Goal: Task Accomplishment & Management: Manage account settings

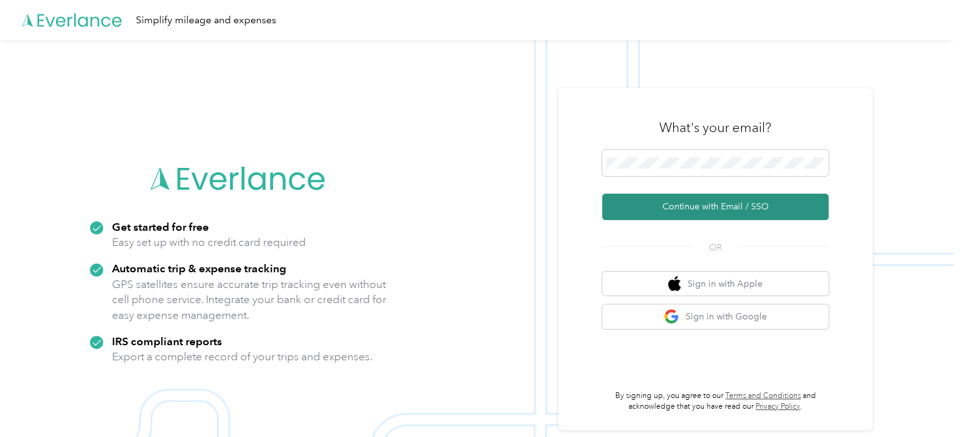
click at [696, 214] on button "Continue with Email / SSO" at bounding box center [715, 207] width 226 height 26
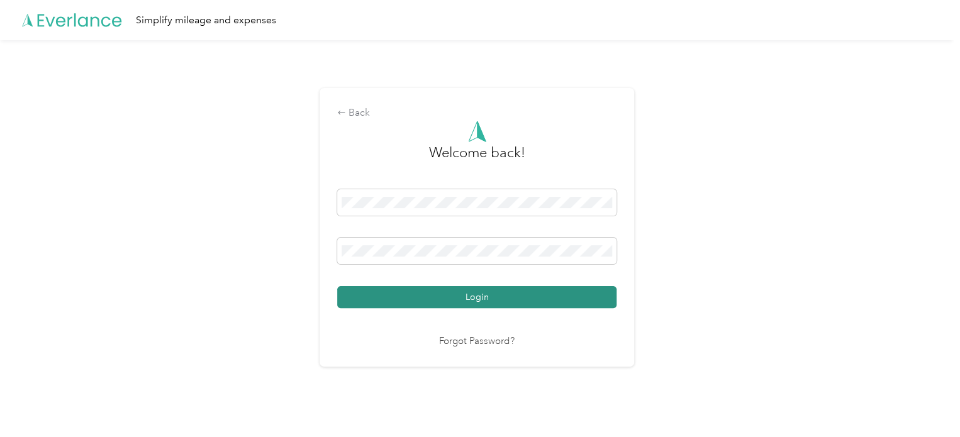
click at [480, 294] on button "Login" at bounding box center [476, 297] width 279 height 22
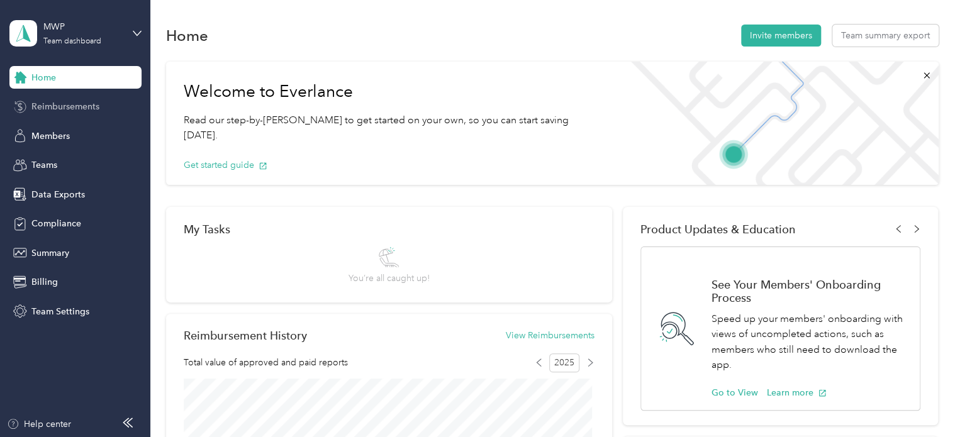
click at [60, 109] on span "Reimbursements" at bounding box center [65, 106] width 68 height 13
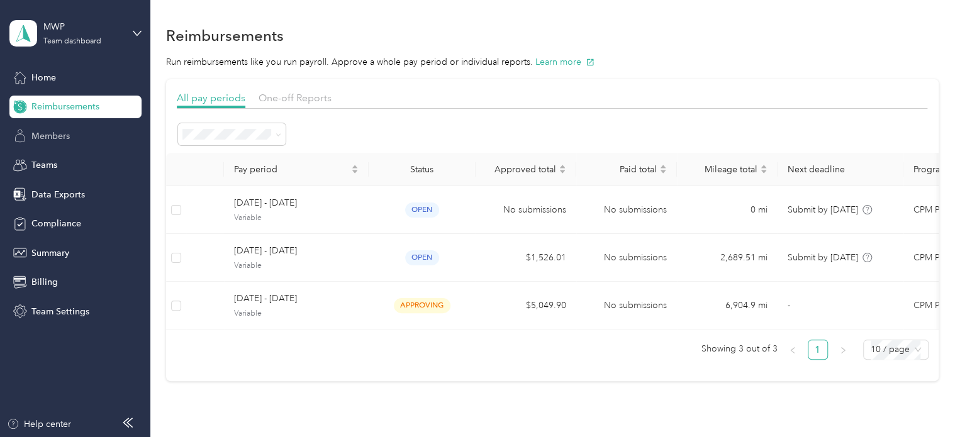
click at [66, 141] on span "Members" at bounding box center [50, 136] width 38 height 13
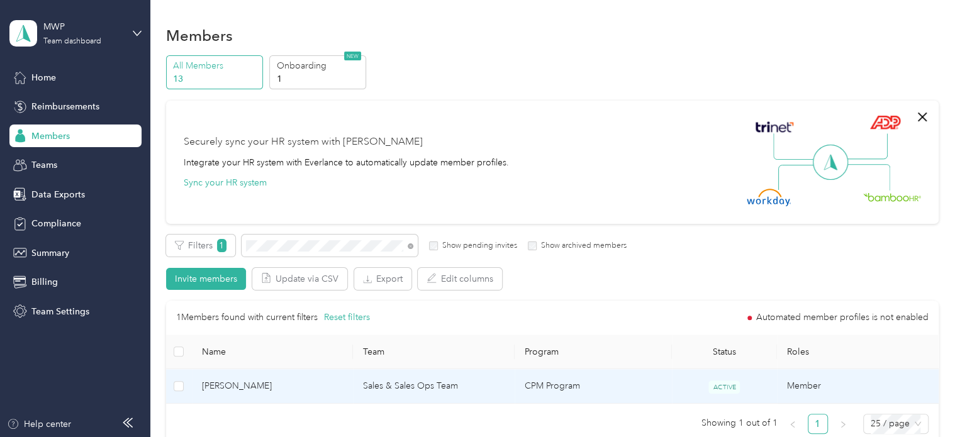
click at [247, 384] on span "[PERSON_NAME]" at bounding box center [273, 386] width 142 height 14
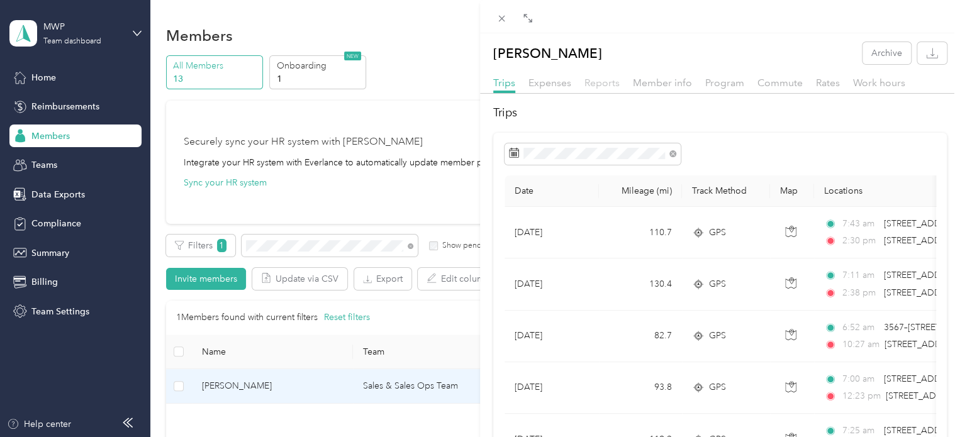
click at [599, 81] on span "Reports" at bounding box center [601, 83] width 35 height 12
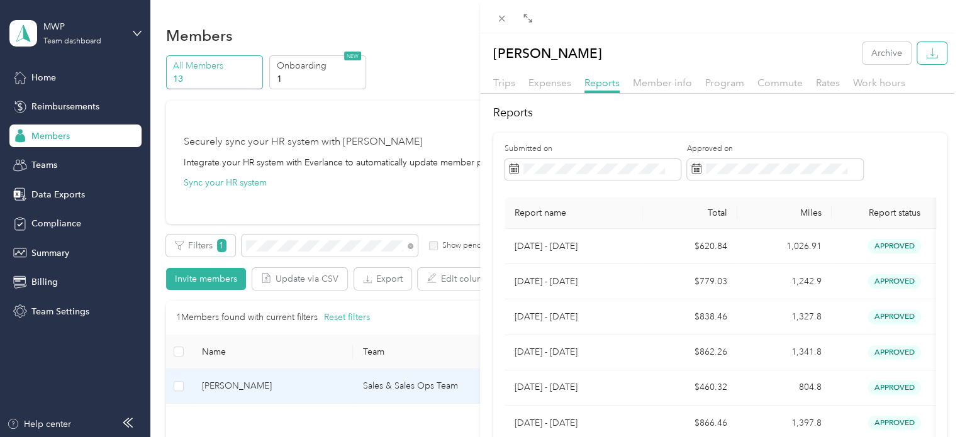
click at [926, 55] on icon "button" at bounding box center [932, 53] width 12 height 12
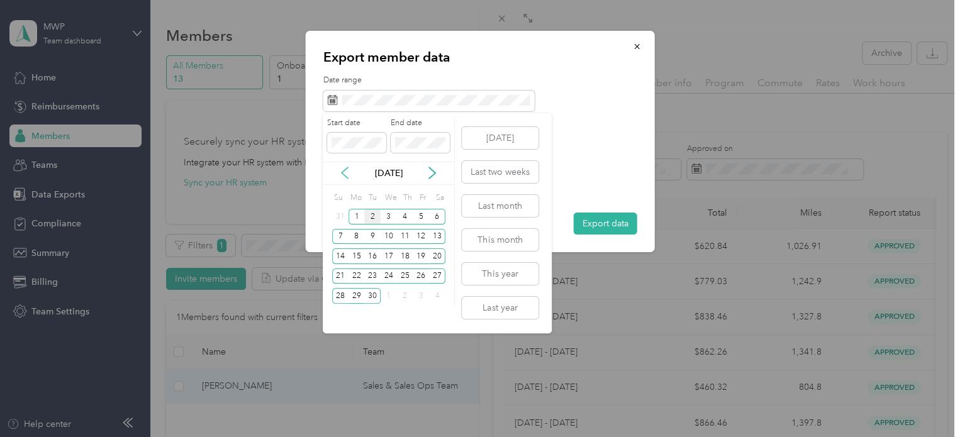
click at [347, 172] on icon at bounding box center [344, 173] width 13 height 13
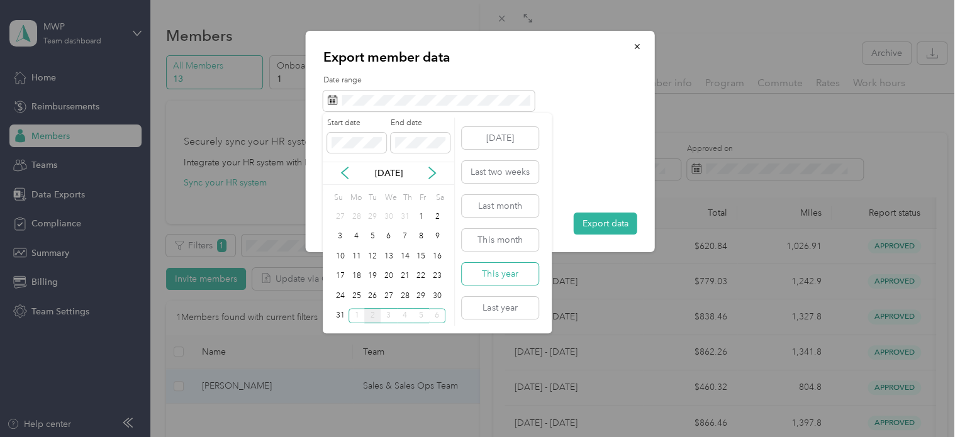
click at [492, 277] on button "This year" at bounding box center [500, 274] width 77 height 22
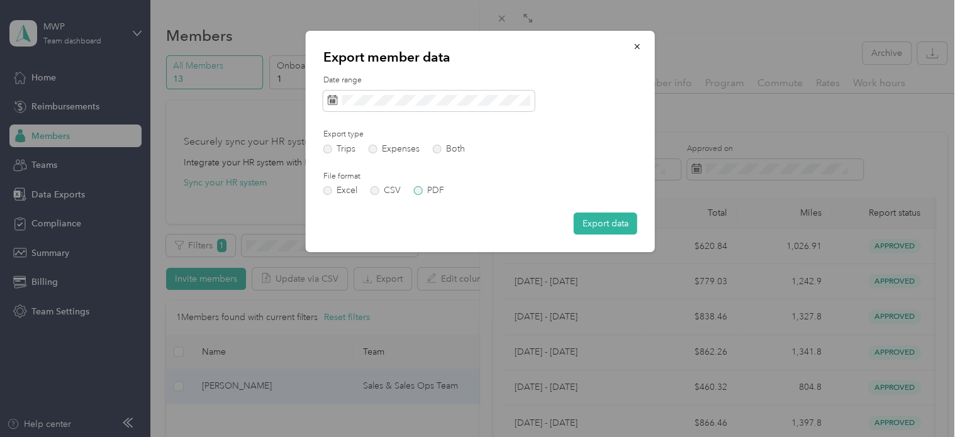
click at [418, 191] on label "PDF" at bounding box center [429, 190] width 30 height 9
click at [439, 152] on label "Both" at bounding box center [449, 149] width 32 height 9
click at [601, 223] on button "Export data" at bounding box center [606, 224] width 64 height 22
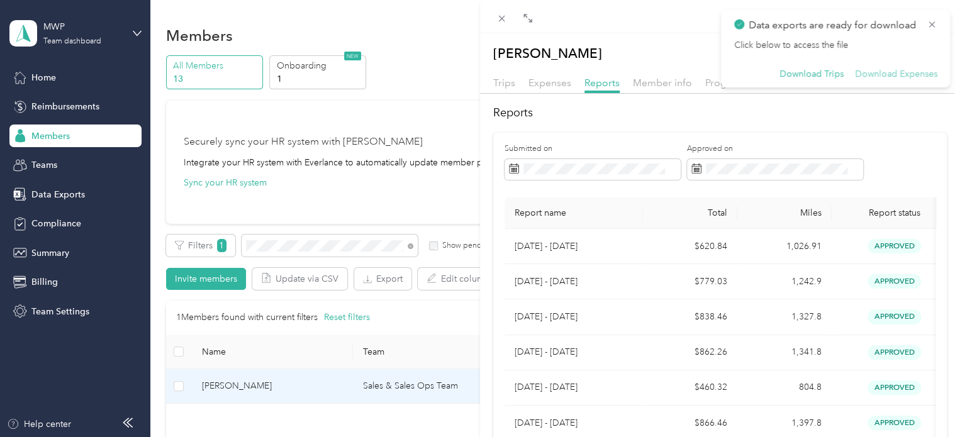
click at [898, 75] on button "Download Expenses" at bounding box center [896, 74] width 82 height 11
click at [632, 27] on div at bounding box center [720, 16] width 480 height 33
click at [930, 26] on icon at bounding box center [932, 24] width 10 height 11
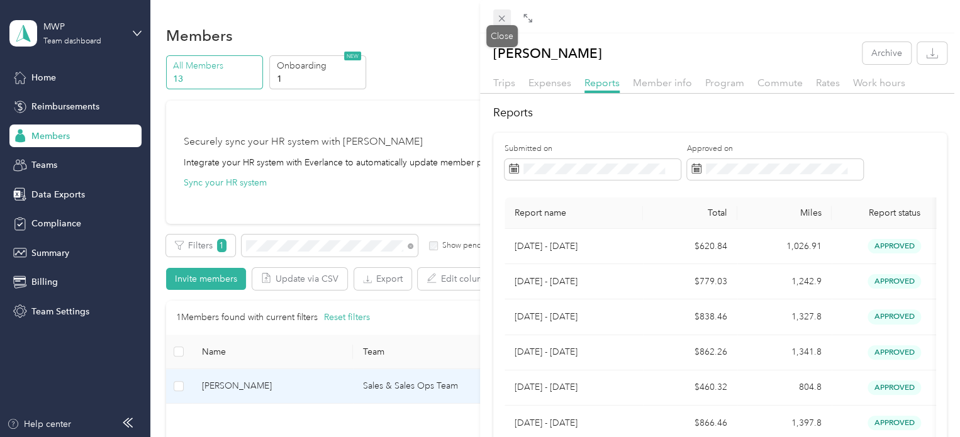
click at [504, 21] on icon at bounding box center [501, 18] width 11 height 11
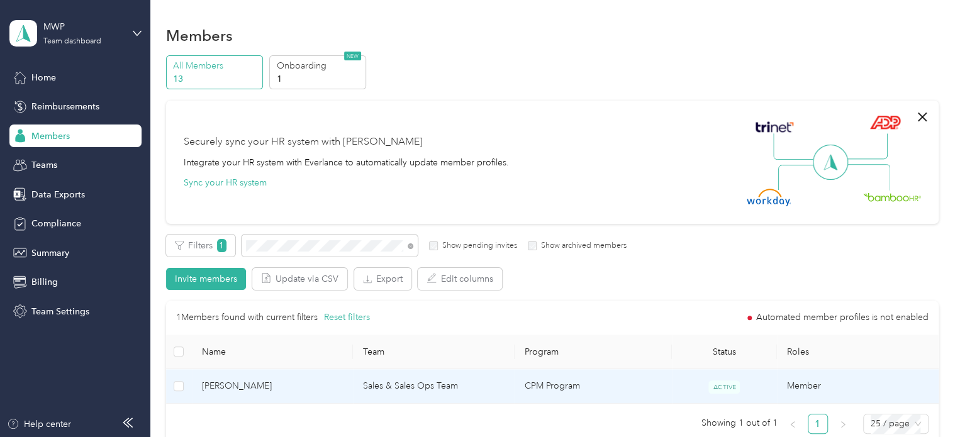
click at [238, 388] on span "[PERSON_NAME]" at bounding box center [273, 386] width 142 height 14
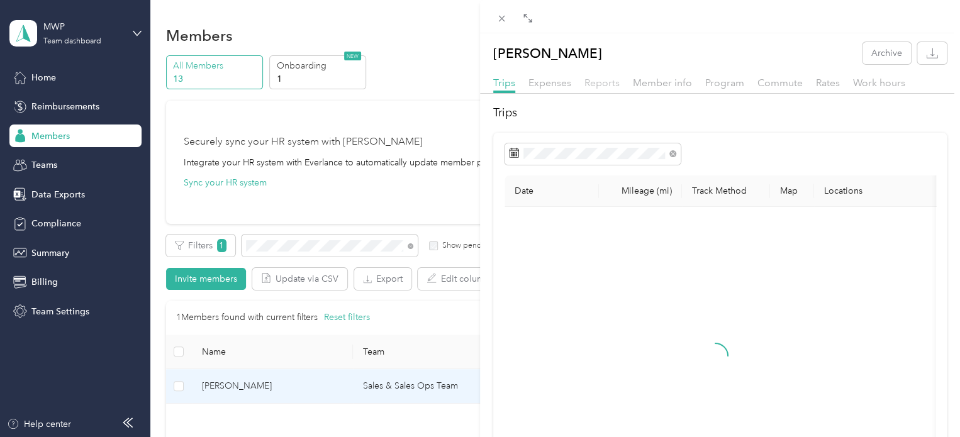
click at [609, 84] on span "Reports" at bounding box center [601, 83] width 35 height 12
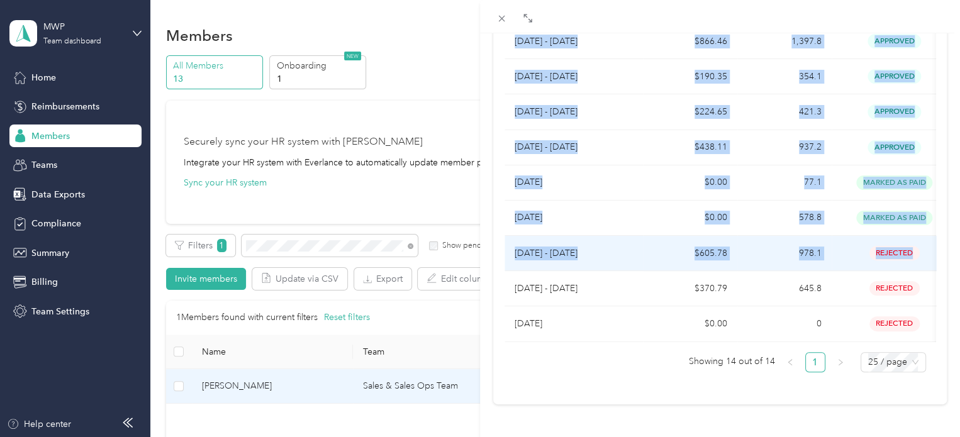
scroll to position [0, 126]
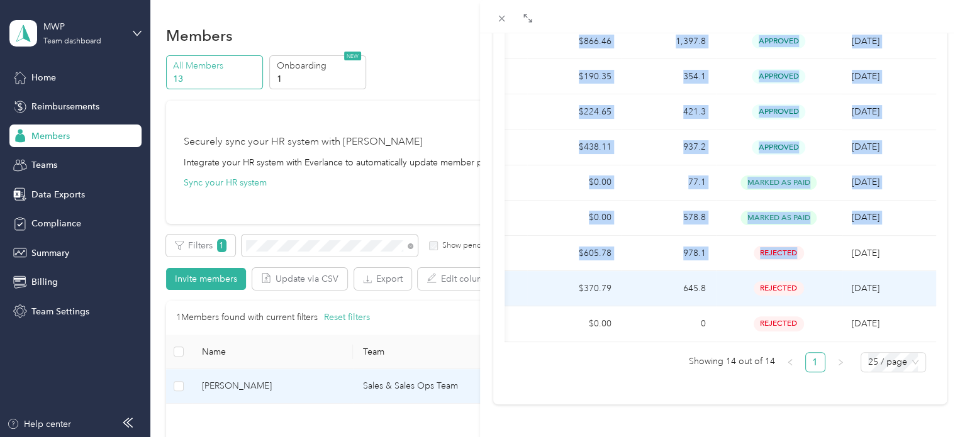
drag, startPoint x: 511, startPoint y: 92, endPoint x: 908, endPoint y: 281, distance: 439.7
click at [908, 281] on table "Report name Total Miles Report status Submitted on [DATE] - [DATE] $620.84 1,02…" at bounding box center [662, 79] width 547 height 526
copy table "Report name Total Miles Report status Submitted on [DATE] - [DATE] $620.84 1,02…"
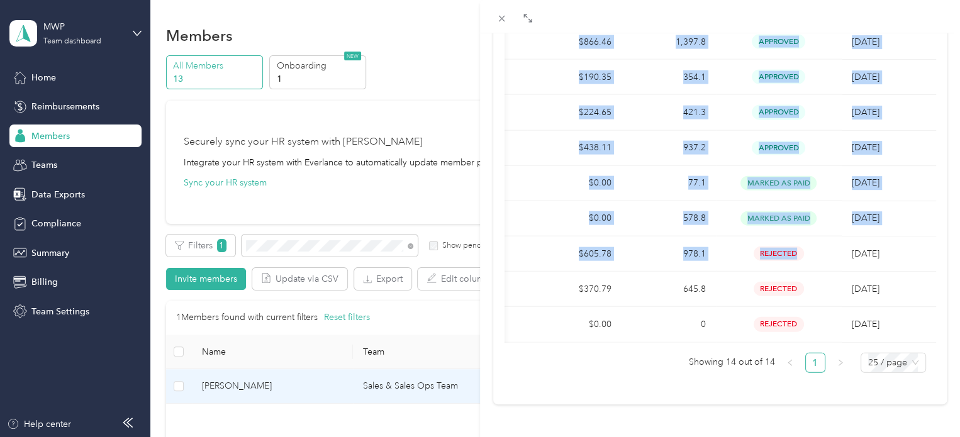
scroll to position [399, 0]
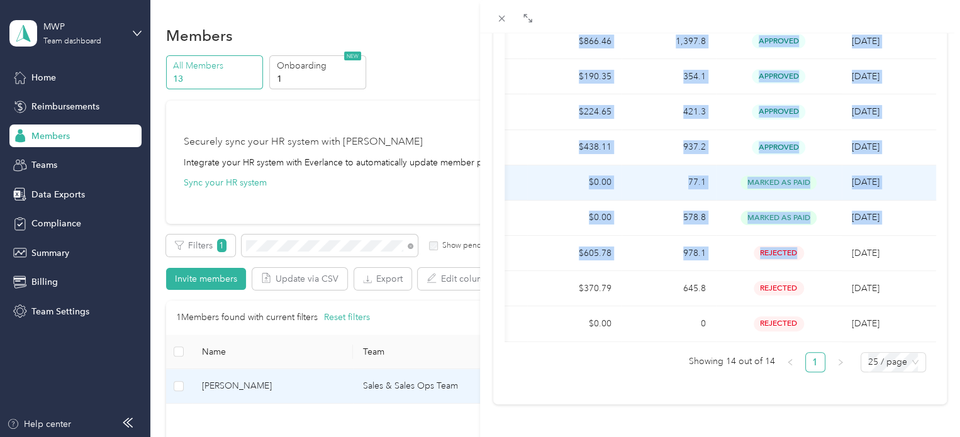
click at [535, 165] on td "$0.00" at bounding box center [574, 182] width 94 height 35
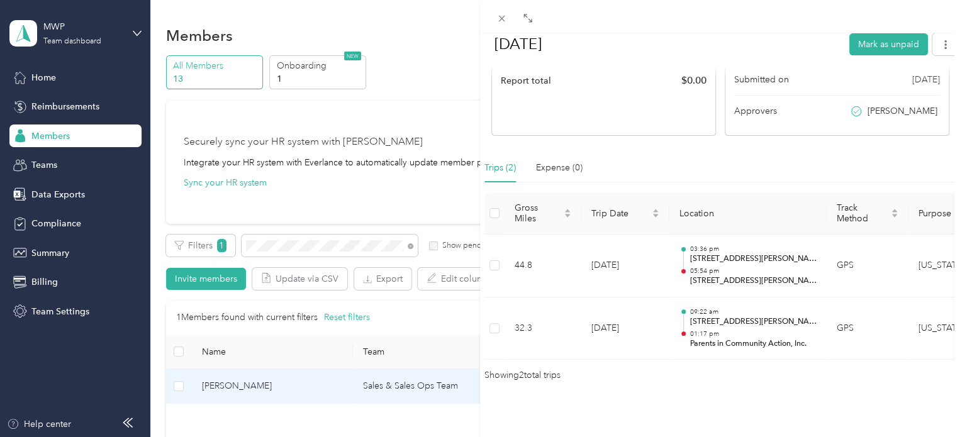
scroll to position [242, 0]
click at [508, 19] on span at bounding box center [502, 18] width 18 height 18
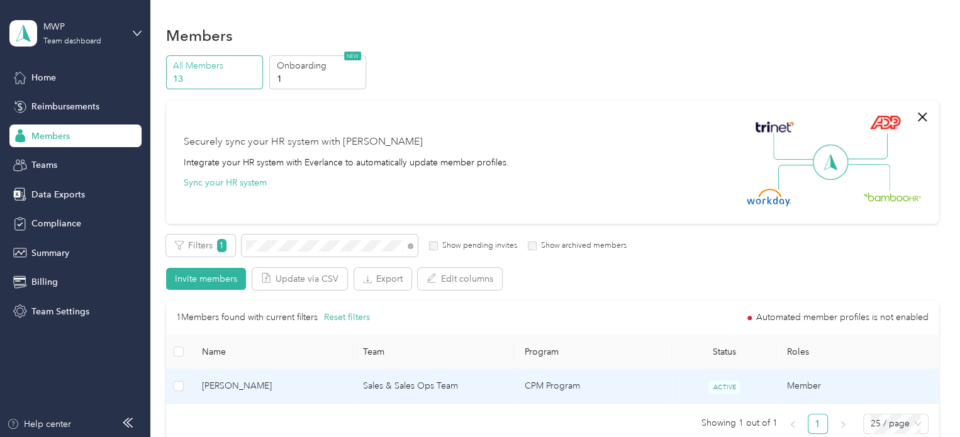
click at [233, 386] on span "[PERSON_NAME]" at bounding box center [273, 386] width 142 height 14
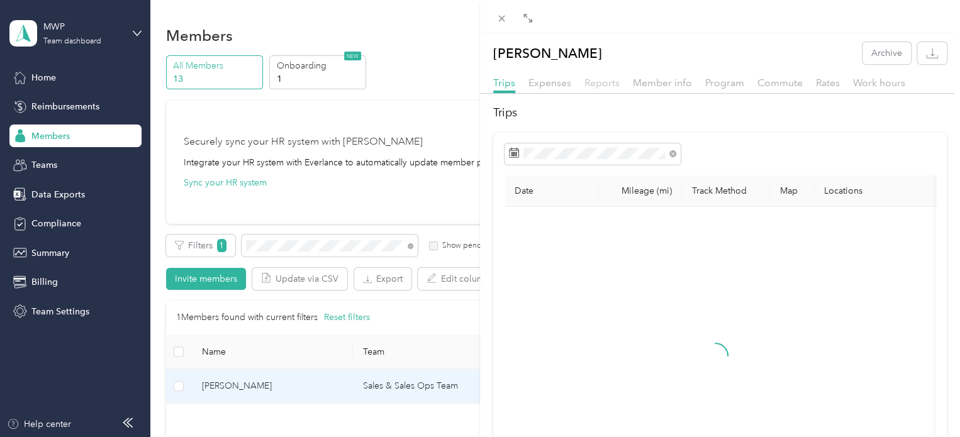
click at [603, 87] on span "Reports" at bounding box center [601, 83] width 35 height 12
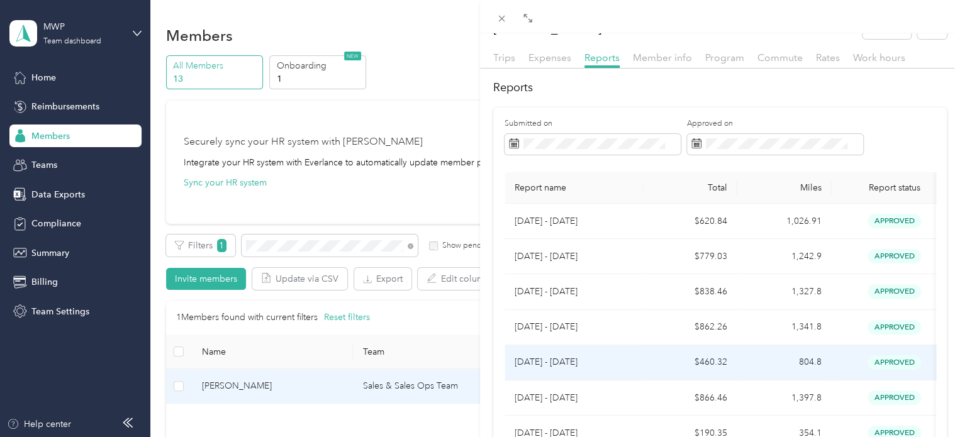
scroll to position [13, 0]
